Goal: Navigation & Orientation: Understand site structure

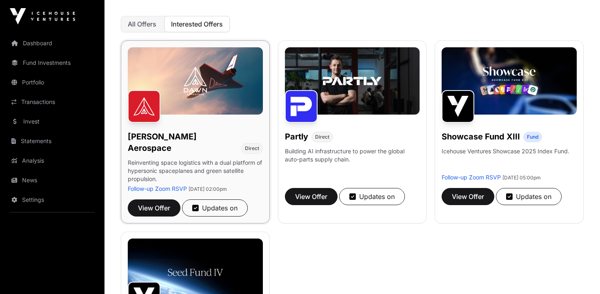
scroll to position [89, 0]
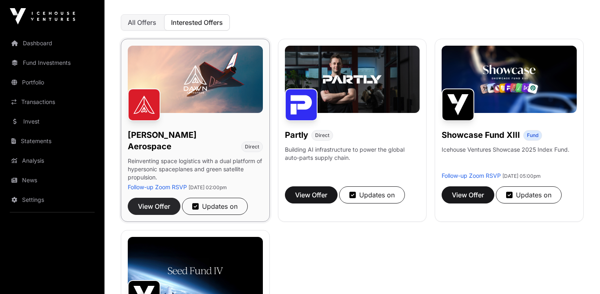
click at [154, 201] on span "View Offer" at bounding box center [154, 206] width 32 height 10
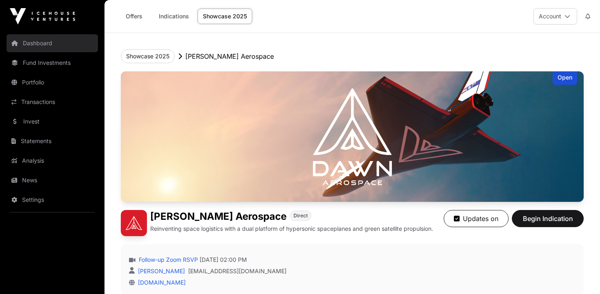
click at [31, 45] on link "Dashboard" at bounding box center [52, 43] width 91 height 18
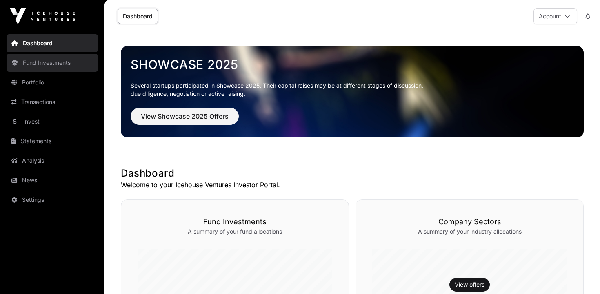
click at [37, 64] on link "Fund Investments" at bounding box center [52, 63] width 91 height 18
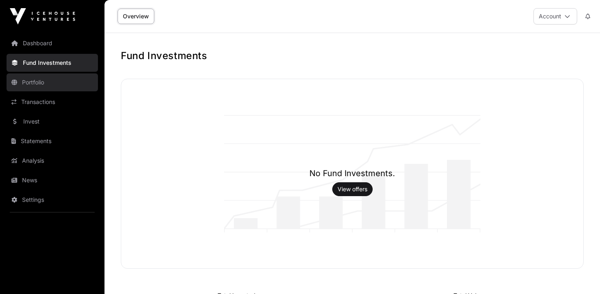
click at [36, 82] on link "Portfolio" at bounding box center [52, 82] width 91 height 18
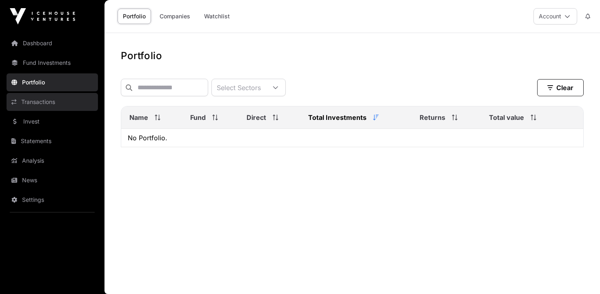
click at [34, 103] on link "Transactions" at bounding box center [52, 102] width 91 height 18
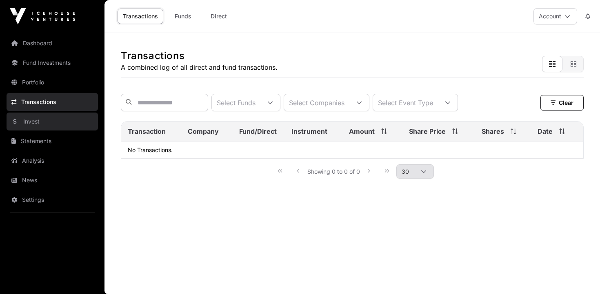
click at [34, 121] on link "Invest" at bounding box center [52, 122] width 91 height 18
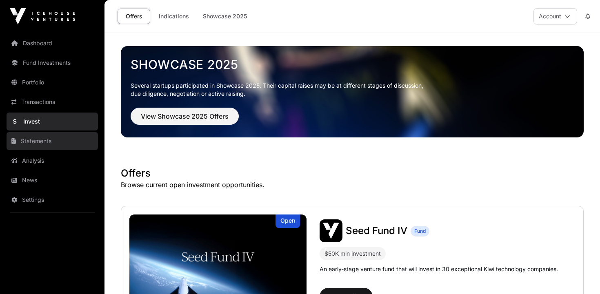
click at [32, 142] on link "Statements" at bounding box center [52, 141] width 91 height 18
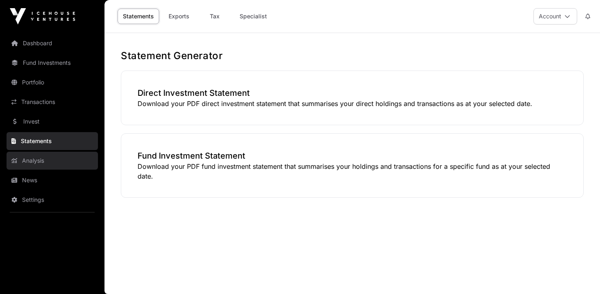
click at [33, 161] on link "Analysis" at bounding box center [52, 161] width 91 height 18
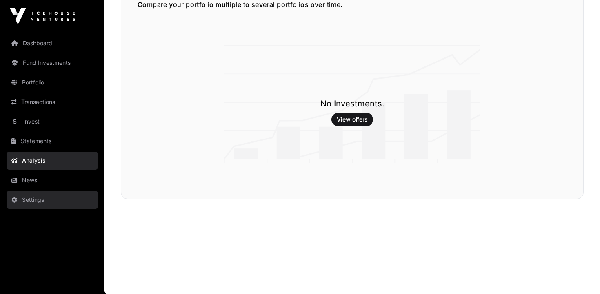
scroll to position [1375, 0]
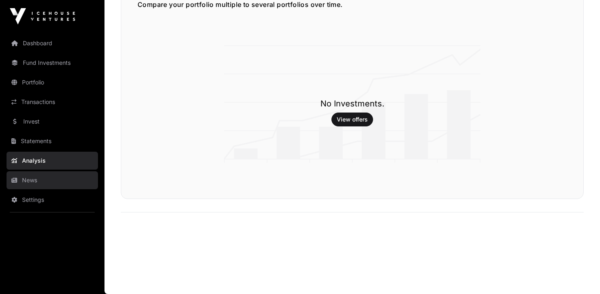
click at [35, 181] on link "News" at bounding box center [52, 180] width 91 height 18
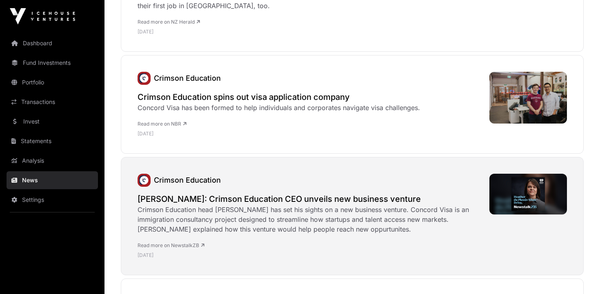
scroll to position [977, 0]
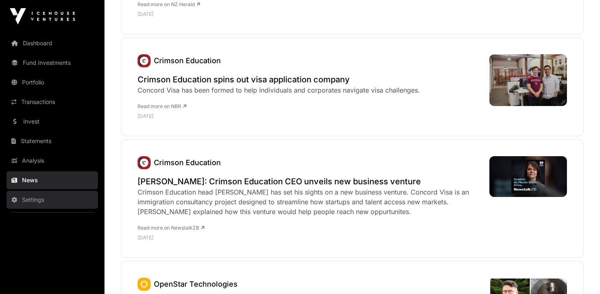
click at [31, 199] on link "Settings" at bounding box center [52, 200] width 91 height 18
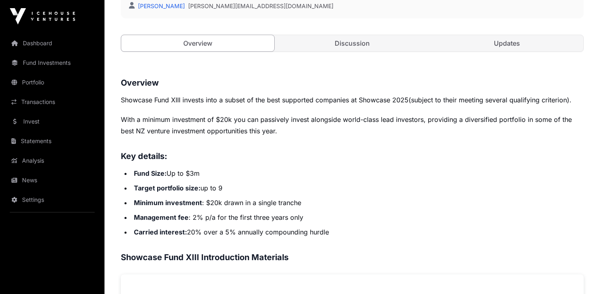
scroll to position [271, 0]
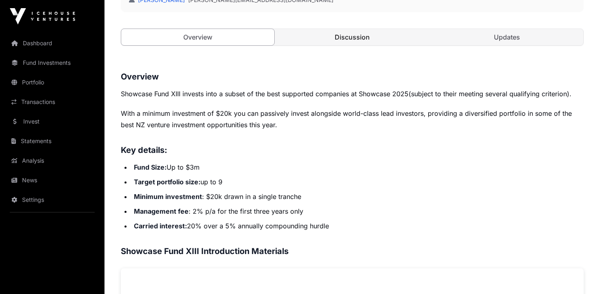
click at [361, 34] on link "Discussion" at bounding box center [352, 37] width 153 height 16
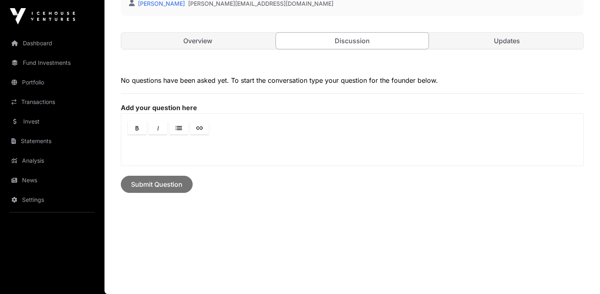
scroll to position [235, 0]
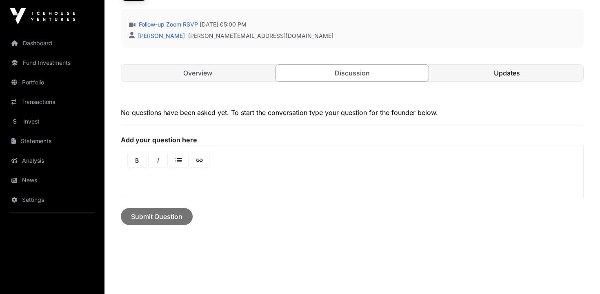
click at [498, 73] on link "Updates" at bounding box center [506, 73] width 153 height 16
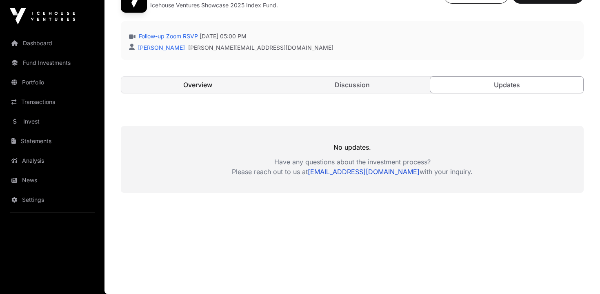
click at [219, 84] on link "Overview" at bounding box center [197, 85] width 153 height 16
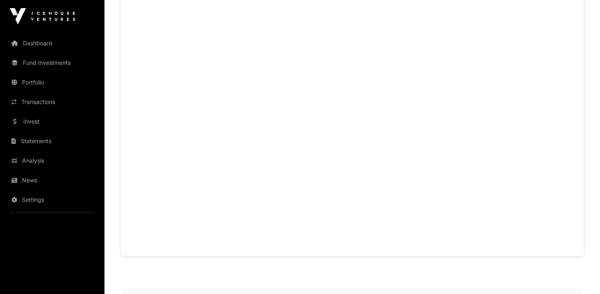
scroll to position [546, 0]
click at [34, 43] on link "Dashboard" at bounding box center [52, 43] width 91 height 18
